Goal: Check status

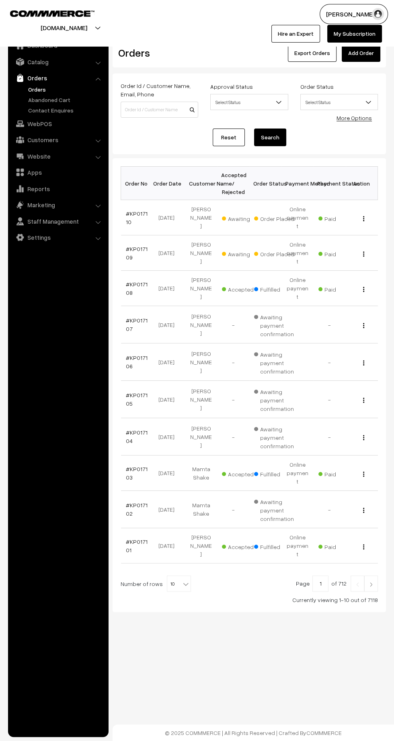
click at [136, 210] on link "#KP017110" at bounding box center [137, 217] width 22 height 15
